Goal: Find specific page/section

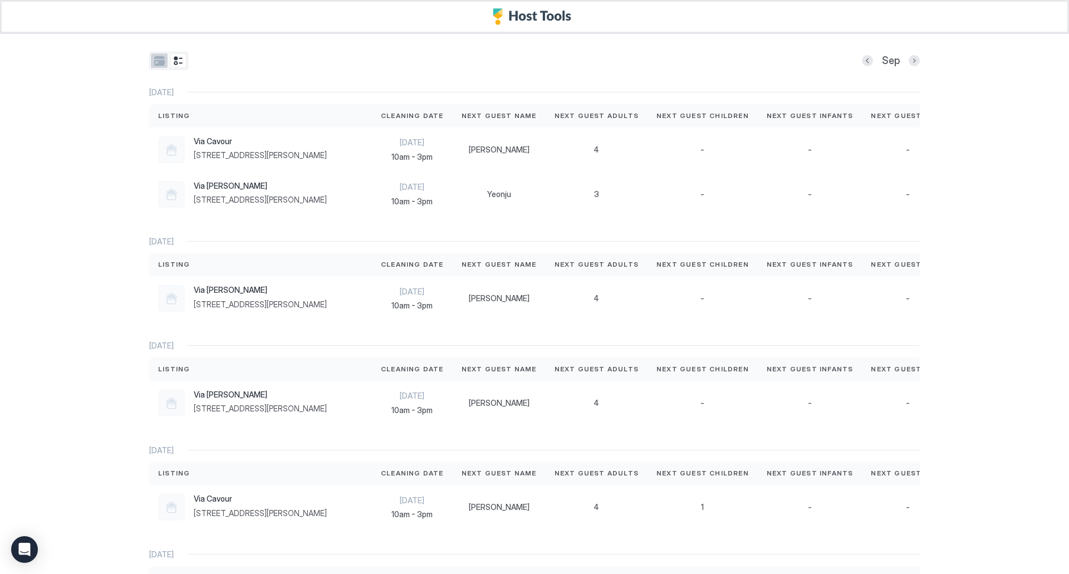
click at [155, 62] on button "tab-group" at bounding box center [159, 60] width 17 height 14
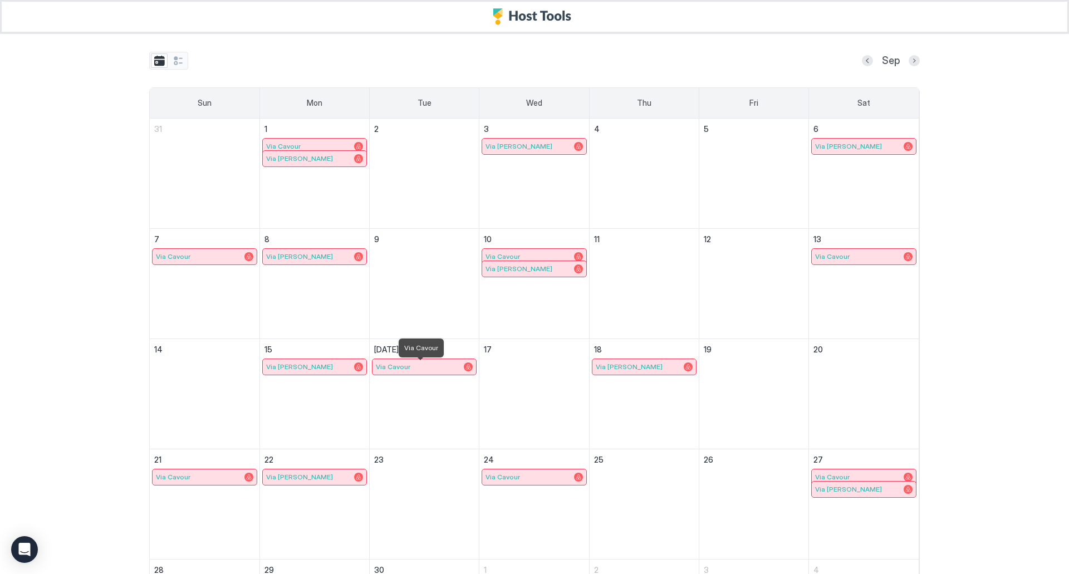
click at [401, 367] on span "Via Cavour" at bounding box center [393, 366] width 35 height 8
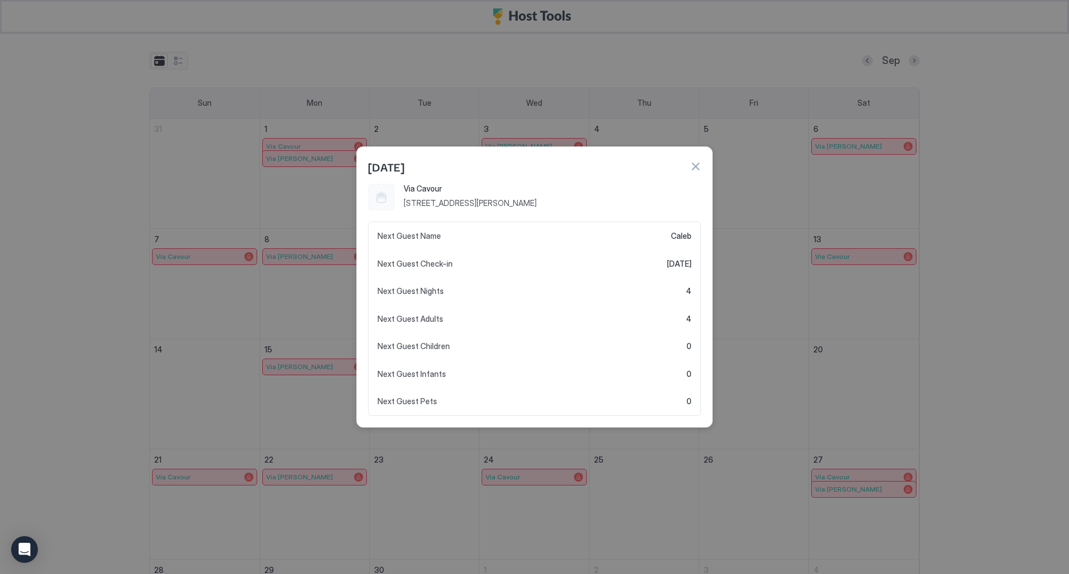
click at [151, 53] on button "tab-group" at bounding box center [159, 60] width 17 height 14
